Goal: Check status

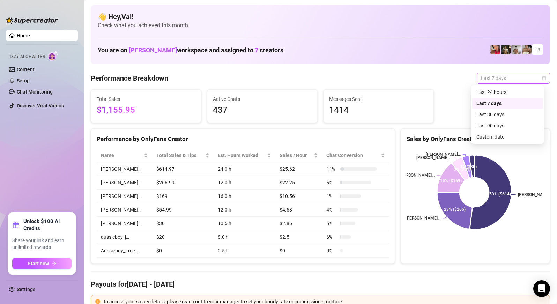
click at [538, 75] on span "Last 7 days" at bounding box center [513, 78] width 65 height 10
click at [498, 134] on div "Custom date" at bounding box center [507, 137] width 62 height 8
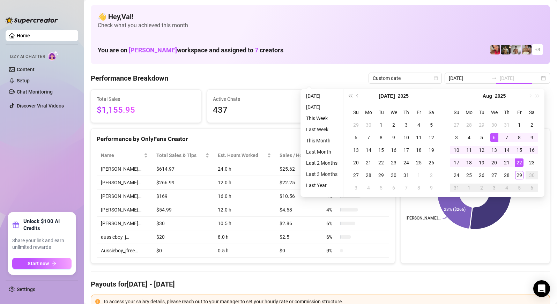
type input "[DATE]"
click at [521, 173] on div "29" at bounding box center [519, 175] width 8 height 8
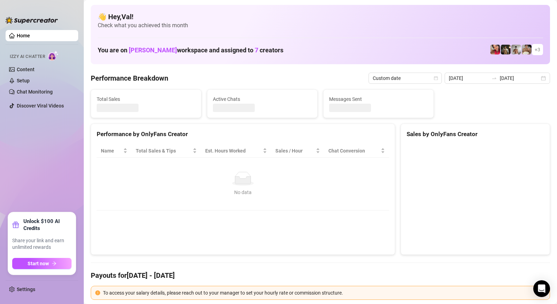
type input "[DATE]"
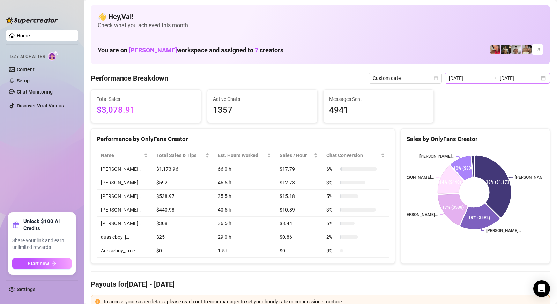
click at [536, 79] on div "[DATE] [DATE]" at bounding box center [497, 78] width 105 height 11
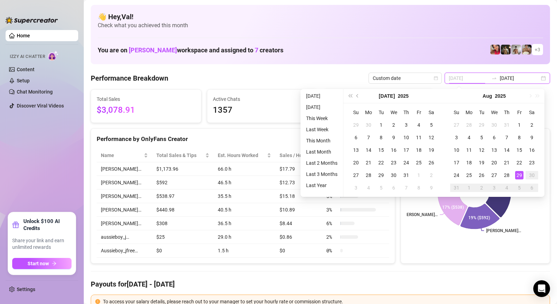
type input "[DATE]"
click at [521, 172] on div "29" at bounding box center [519, 175] width 8 height 8
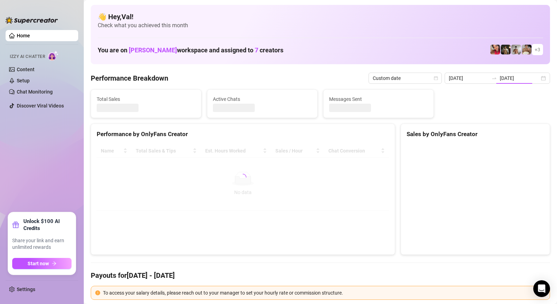
type input "[DATE]"
